Goal: Communication & Community: Answer question/provide support

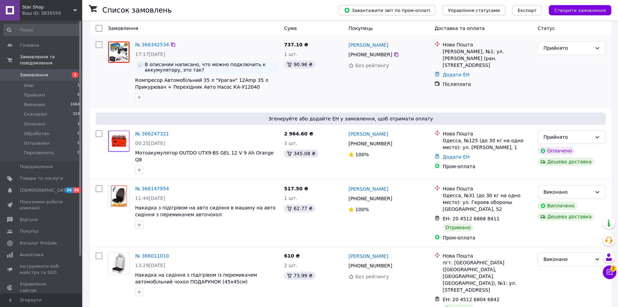
scroll to position [79, 0]
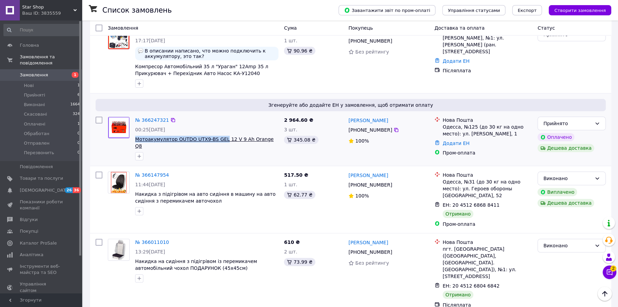
copy span "Мотоакумулятор OUTDO UTX9-BS GEL"
drag, startPoint x: 132, startPoint y: 142, endPoint x: 218, endPoint y: 139, distance: 86.1
click at [218, 139] on div "№ 366247321 00:25[DATE] Мотоакумулятор OUTDO UTX9-BS GEL 12 V 9 Ah Orange Q8" at bounding box center [206, 138] width 149 height 49
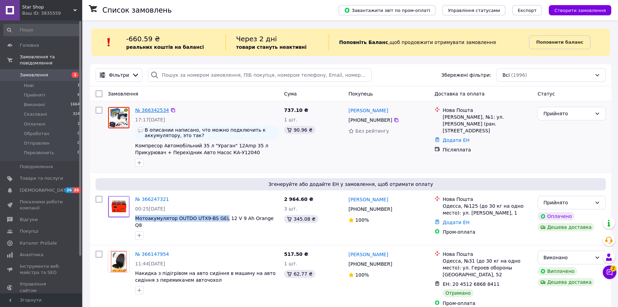
click at [150, 108] on link "№ 366342534" at bounding box center [152, 109] width 34 height 5
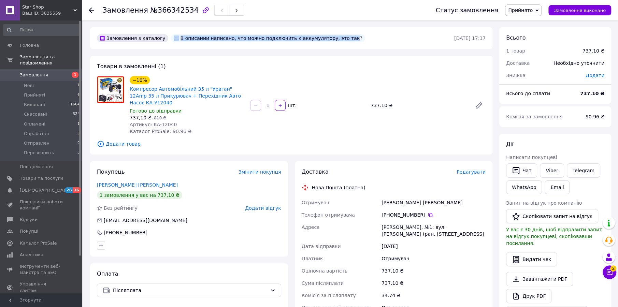
copy div "В описании написано, что можно подключить к аккумулятору, это так"
drag, startPoint x: 171, startPoint y: 39, endPoint x: 327, endPoint y: 38, distance: 156.3
click at [327, 38] on div "В описании написано, что можно подключить к аккумулятору, это так?" at bounding box center [268, 38] width 194 height 8
click at [521, 169] on button "Чат" at bounding box center [521, 170] width 31 height 14
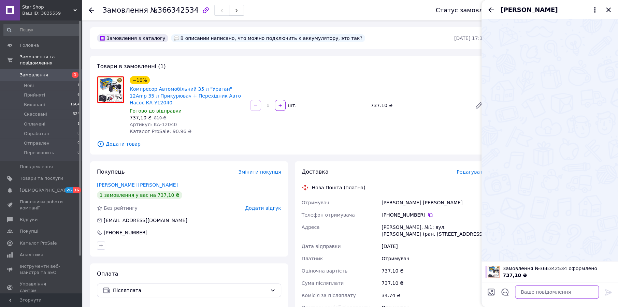
click at [533, 291] on textarea at bounding box center [557, 292] width 84 height 14
paste textarea "В описании написано, что можно подключить к аккумулятору, это так"
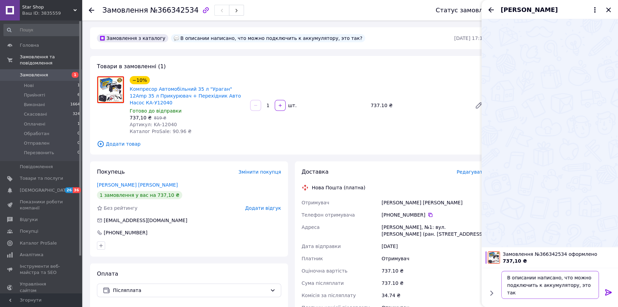
type textarea "В описании написано, что можно подключить к аккумулятору, это так?"
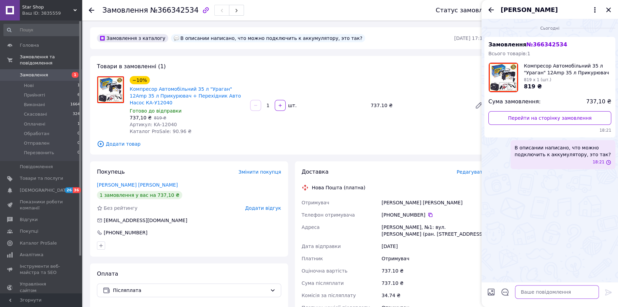
click at [525, 297] on textarea at bounding box center [557, 292] width 84 height 14
type textarea "І"
click at [562, 293] on textarea "Вітаю! В комплекті іде перехідник з прикурювача на клеми, улеми" at bounding box center [550, 288] width 98 height 20
click at [582, 293] on textarea "Вітаю! В комплекті іде перехідник з прикурювача на клеми, клеми" at bounding box center [550, 288] width 98 height 20
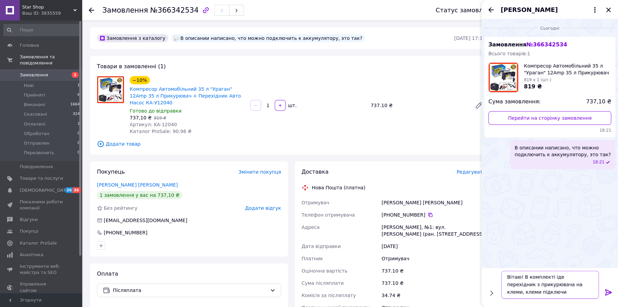
scroll to position [0, 0]
click at [579, 285] on textarea "Вітаю! В комплекті іде перехідник з прикурювача на клеми, клеми підключити" at bounding box center [550, 285] width 98 height 28
click at [561, 286] on textarea "Вітаю! В комплекті іде перехідник з прикурювача на клеми, клеми підключити" at bounding box center [550, 285] width 98 height 28
click at [555, 296] on textarea "Вітаю! В комплекті іде перехідник з прикурювача на клеми, можна клеми підключити" at bounding box center [550, 285] width 98 height 28
type textarea "Вітаю! В комплекті іде перехідник з прикурювача на клеми, можна клеми підключит…"
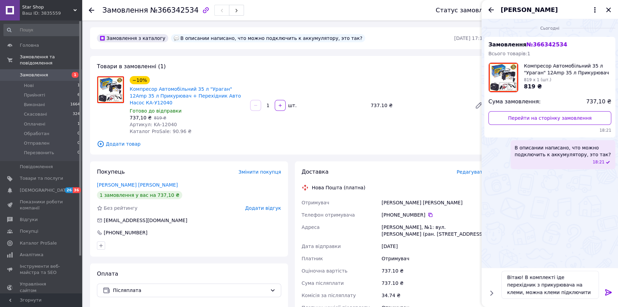
click at [609, 291] on icon at bounding box center [608, 292] width 6 height 6
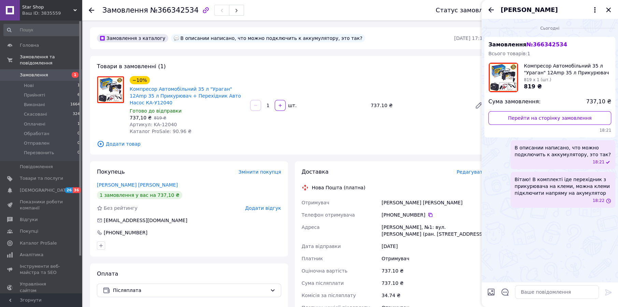
scroll to position [0, 0]
click at [607, 9] on icon "Закрити" at bounding box center [608, 10] width 8 height 8
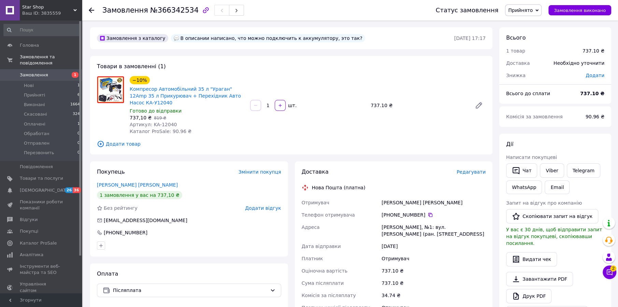
click at [57, 72] on span "Замовлення" at bounding box center [41, 75] width 43 height 6
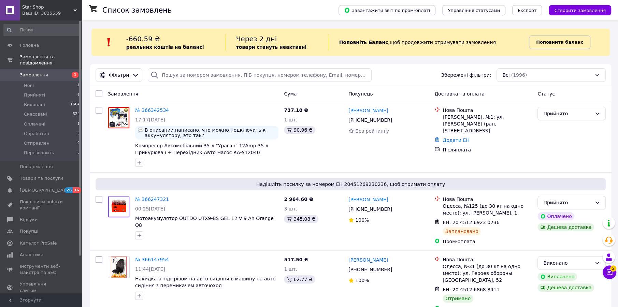
click at [563, 37] on link "Поповнити баланс" at bounding box center [559, 42] width 61 height 14
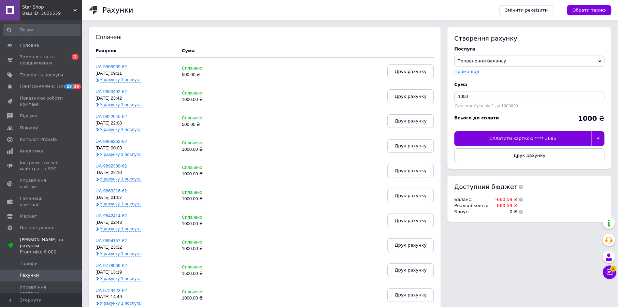
click at [492, 141] on div "Сплатити карткою **** 3685" at bounding box center [522, 138] width 137 height 14
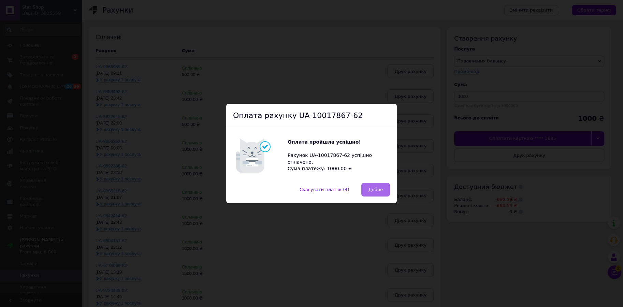
click at [374, 191] on span "Добре" at bounding box center [376, 189] width 14 height 5
